Goal: Task Accomplishment & Management: Manage account settings

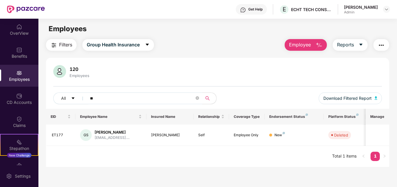
type input "*"
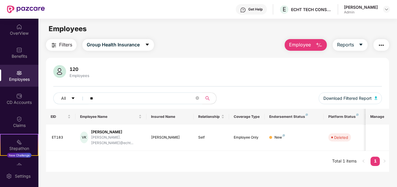
type input "*"
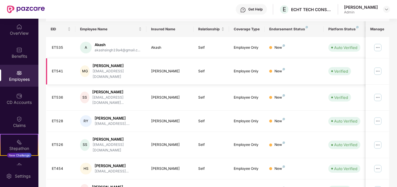
scroll to position [116, 0]
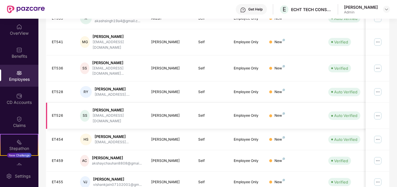
click at [377, 111] on img at bounding box center [377, 115] width 9 height 9
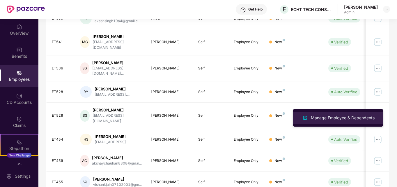
click at [336, 119] on div "Manage Employee & Dependents" at bounding box center [343, 117] width 66 height 6
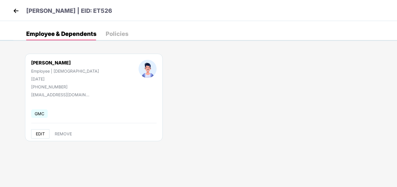
click at [42, 134] on span "EDIT" at bounding box center [40, 133] width 9 height 5
select select "****"
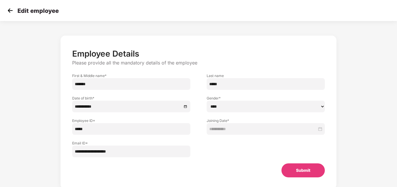
scroll to position [0, 0]
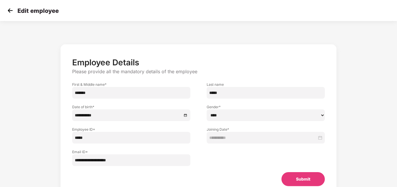
click at [11, 10] on img at bounding box center [10, 10] width 9 height 9
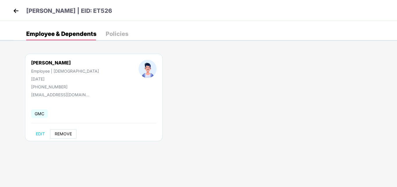
click at [63, 134] on span "REMOVE" at bounding box center [63, 133] width 17 height 5
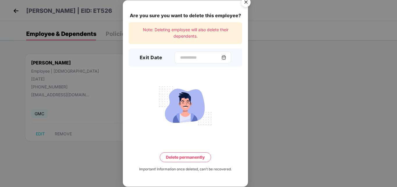
click at [226, 57] on img at bounding box center [223, 57] width 5 height 5
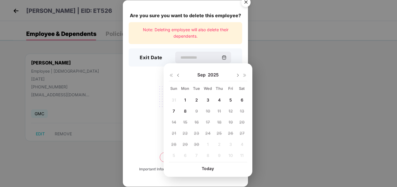
click at [178, 75] on img at bounding box center [178, 75] width 5 height 5
click at [176, 122] on span "10" at bounding box center [174, 121] width 4 height 5
type input "**********"
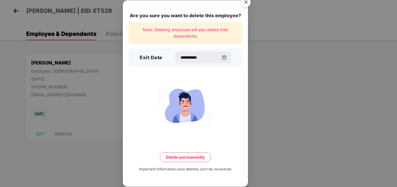
click at [183, 155] on button "Delete permanently" at bounding box center [185, 157] width 51 height 10
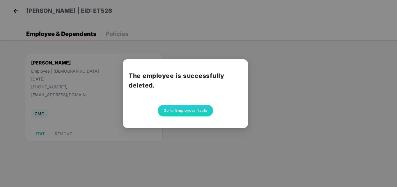
click at [180, 112] on button "Go to Employees Table" at bounding box center [185, 110] width 55 height 12
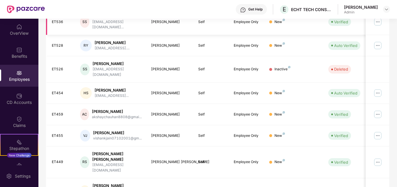
scroll to position [171, 0]
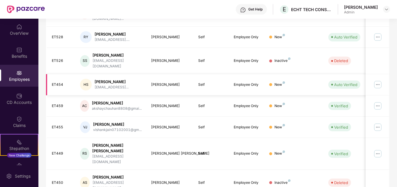
click at [375, 80] on img at bounding box center [377, 84] width 9 height 9
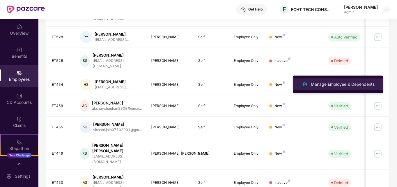
click at [339, 84] on div "Manage Employee & Dependents" at bounding box center [343, 84] width 66 height 6
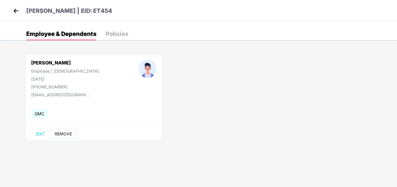
click at [66, 132] on span "REMOVE" at bounding box center [63, 133] width 17 height 5
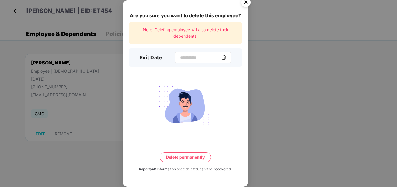
click at [226, 57] on img at bounding box center [223, 57] width 5 height 5
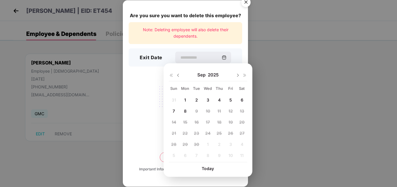
click at [177, 75] on img at bounding box center [178, 75] width 5 height 5
click at [173, 121] on span "10" at bounding box center [174, 121] width 4 height 5
type input "**********"
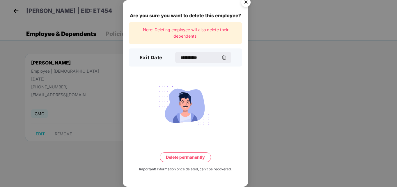
click at [171, 157] on button "Delete permanently" at bounding box center [185, 157] width 51 height 10
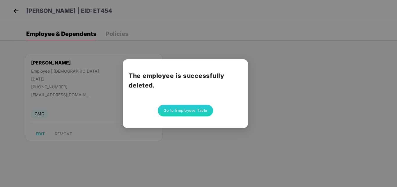
click at [172, 111] on button "Go to Employees Table" at bounding box center [185, 110] width 55 height 12
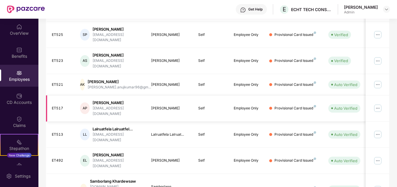
click at [376, 103] on img at bounding box center [377, 107] width 9 height 9
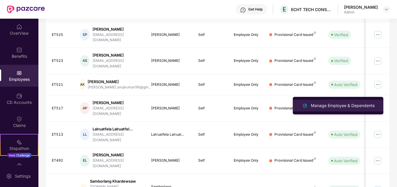
click at [338, 102] on div "Manage Employee & Dependents" at bounding box center [343, 105] width 66 height 6
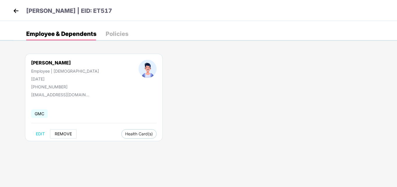
click at [68, 133] on span "REMOVE" at bounding box center [63, 133] width 17 height 5
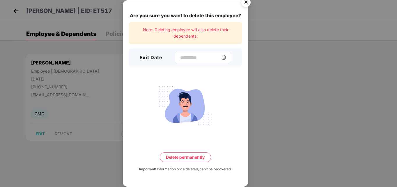
click at [226, 58] on img at bounding box center [223, 57] width 5 height 5
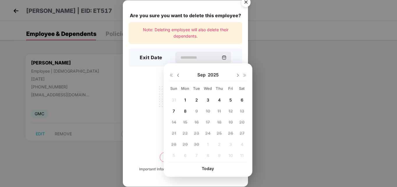
click at [178, 75] on img at bounding box center [178, 75] width 5 height 5
click at [174, 120] on span "10" at bounding box center [174, 121] width 4 height 5
type input "**********"
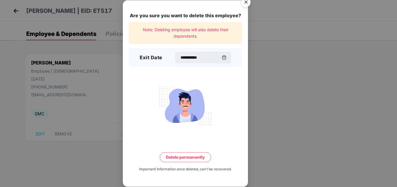
click at [178, 155] on button "Delete permanently" at bounding box center [185, 157] width 51 height 10
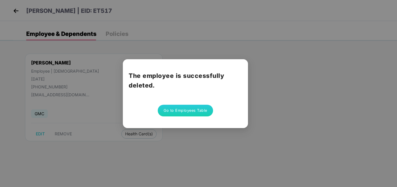
click at [186, 111] on button "Go to Employees Table" at bounding box center [185, 110] width 55 height 12
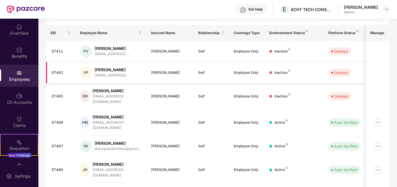
scroll to position [113, 0]
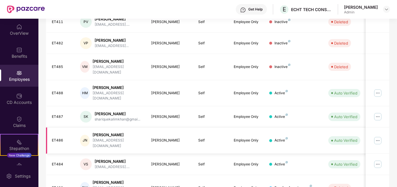
click at [377, 136] on img at bounding box center [377, 140] width 9 height 9
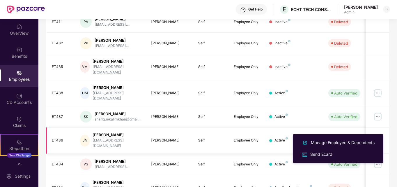
click at [381, 136] on img at bounding box center [377, 140] width 9 height 9
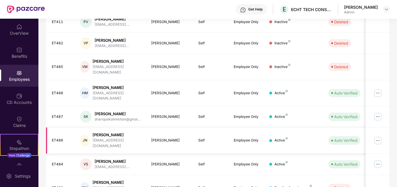
click at [377, 136] on img at bounding box center [377, 140] width 9 height 9
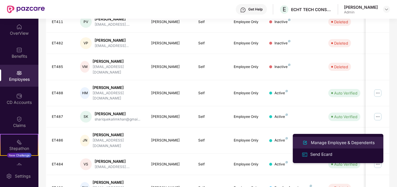
click at [331, 144] on div "Manage Employee & Dependents" at bounding box center [343, 142] width 66 height 6
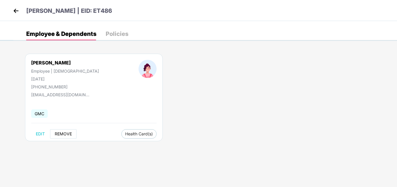
click at [62, 130] on button "REMOVE" at bounding box center [63, 133] width 26 height 9
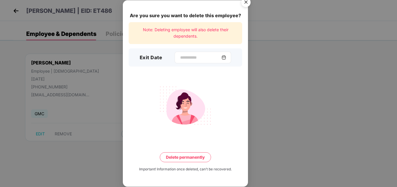
click at [226, 58] on img at bounding box center [223, 57] width 5 height 5
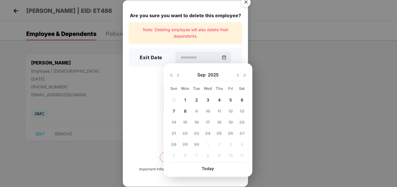
click at [181, 75] on div "[DATE]" at bounding box center [208, 75] width 78 height 12
click at [176, 74] on img at bounding box center [178, 75] width 5 height 5
click at [175, 123] on span "10" at bounding box center [174, 121] width 4 height 5
type input "**********"
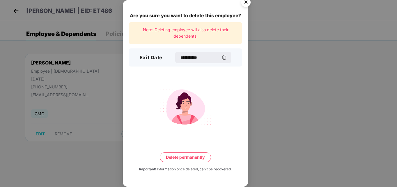
click at [184, 154] on button "Delete permanently" at bounding box center [185, 157] width 51 height 10
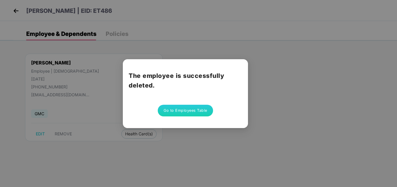
click at [192, 110] on button "Go to Employees Table" at bounding box center [185, 110] width 55 height 12
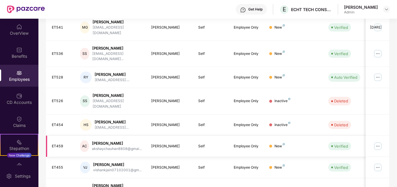
scroll to position [171, 0]
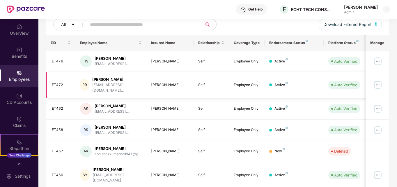
scroll to position [84, 0]
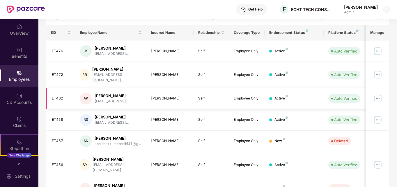
click at [377, 94] on img at bounding box center [377, 98] width 9 height 9
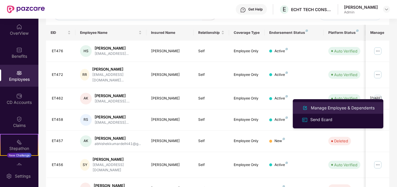
click at [321, 107] on div "Manage Employee & Dependents" at bounding box center [343, 107] width 66 height 6
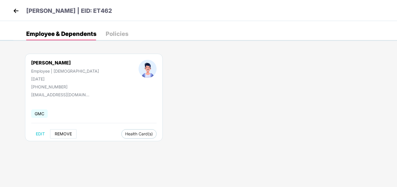
click at [62, 132] on span "REMOVE" at bounding box center [63, 133] width 17 height 5
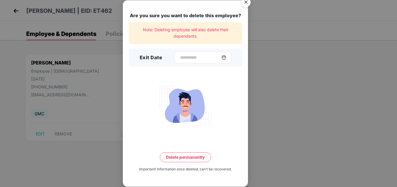
click at [225, 57] on div at bounding box center [203, 58] width 56 height 12
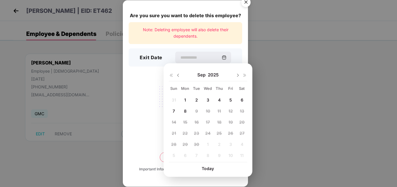
click at [178, 75] on img at bounding box center [178, 75] width 5 height 5
click at [176, 123] on span "10" at bounding box center [174, 121] width 4 height 5
type input "**********"
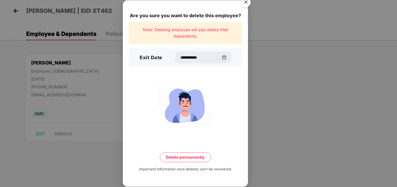
click at [176, 157] on button "Delete permanently" at bounding box center [185, 157] width 51 height 10
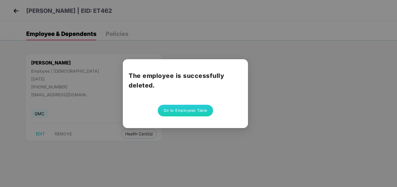
click at [183, 108] on button "Go to Employees Table" at bounding box center [185, 110] width 55 height 12
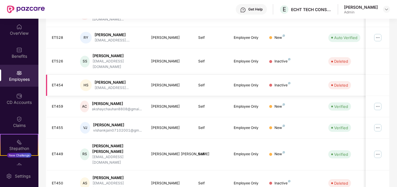
scroll to position [171, 0]
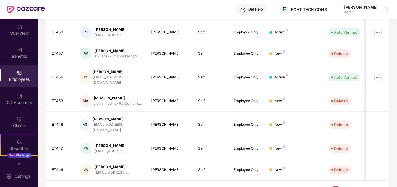
click at [345, 186] on link "6" at bounding box center [344, 190] width 9 height 9
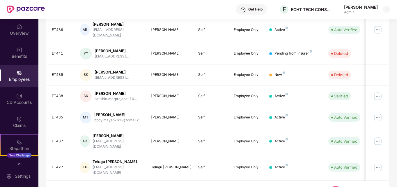
click at [346, 186] on link "7" at bounding box center [344, 190] width 9 height 9
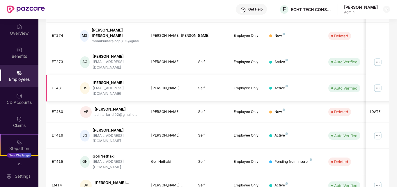
scroll to position [176, 0]
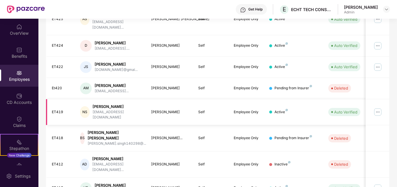
scroll to position [171, 0]
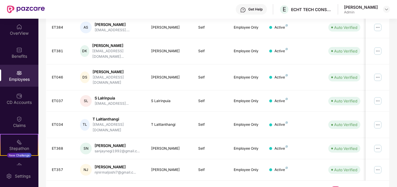
click at [342, 186] on link "11" at bounding box center [344, 190] width 9 height 9
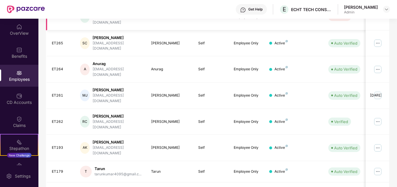
scroll to position [142, 0]
